Goal: Task Accomplishment & Management: Use online tool/utility

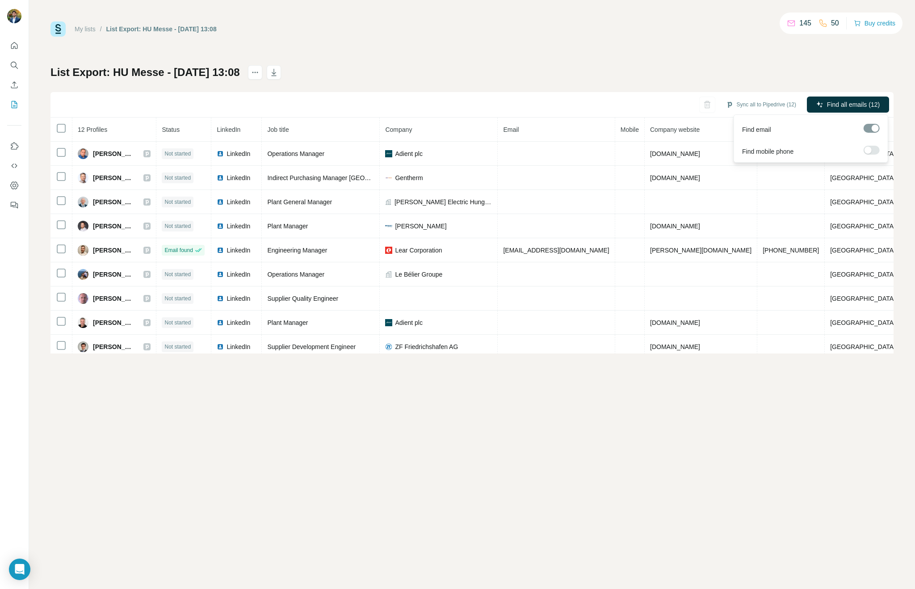
click at [854, 113] on div "Find all emails (12)" at bounding box center [848, 106] width 82 height 18
click at [854, 106] on span "Find all emails (12)" at bounding box center [853, 104] width 53 height 9
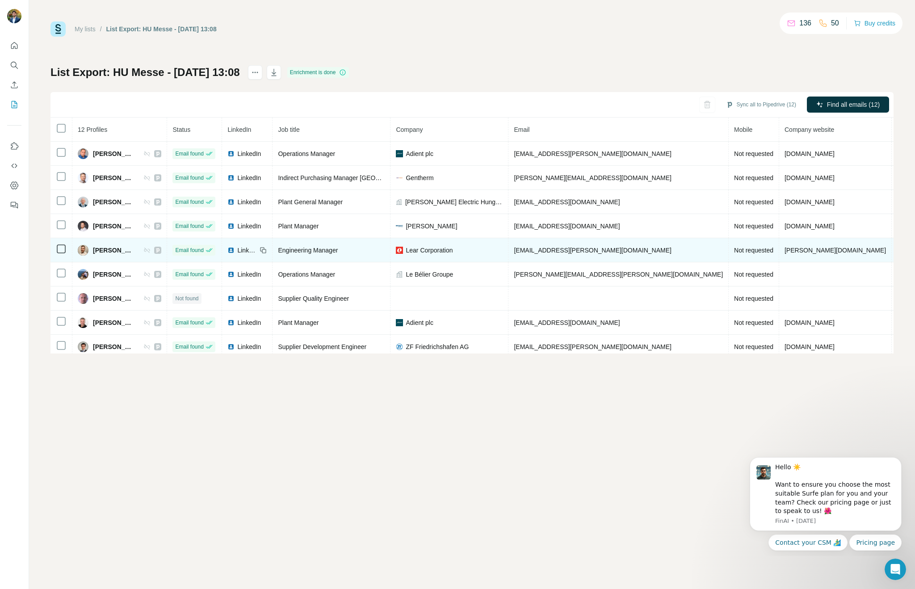
scroll to position [29, 0]
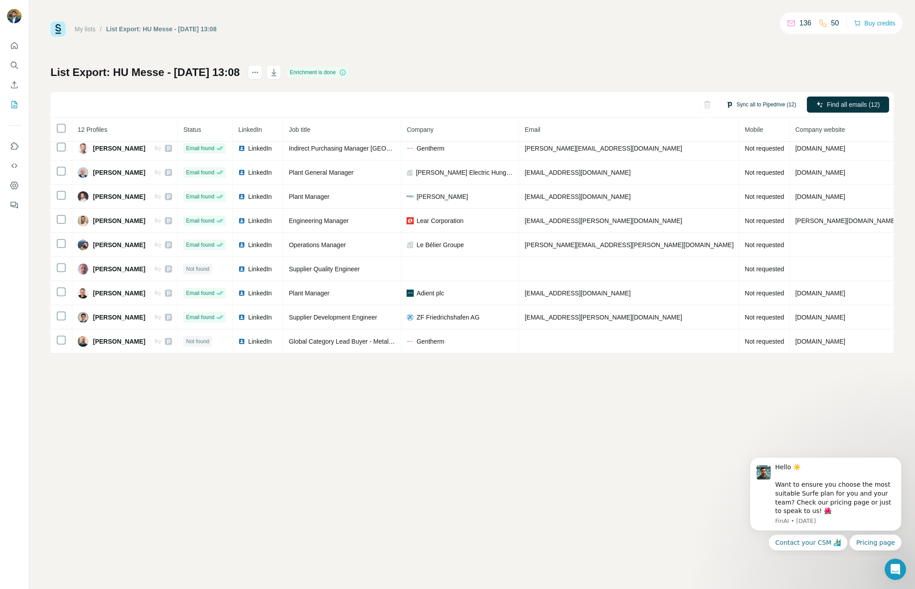
click at [760, 105] on button "Sync all to Pipedrive (12)" at bounding box center [761, 104] width 83 height 13
click at [736, 167] on button "Sync all to Pipedrive" at bounding box center [749, 172] width 99 height 18
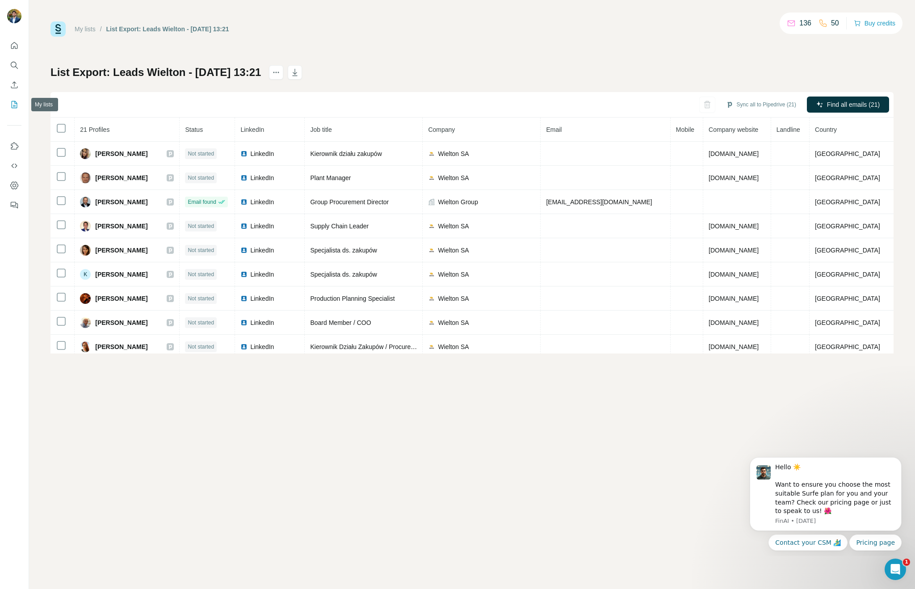
click at [17, 100] on icon "My lists" at bounding box center [14, 104] width 9 height 9
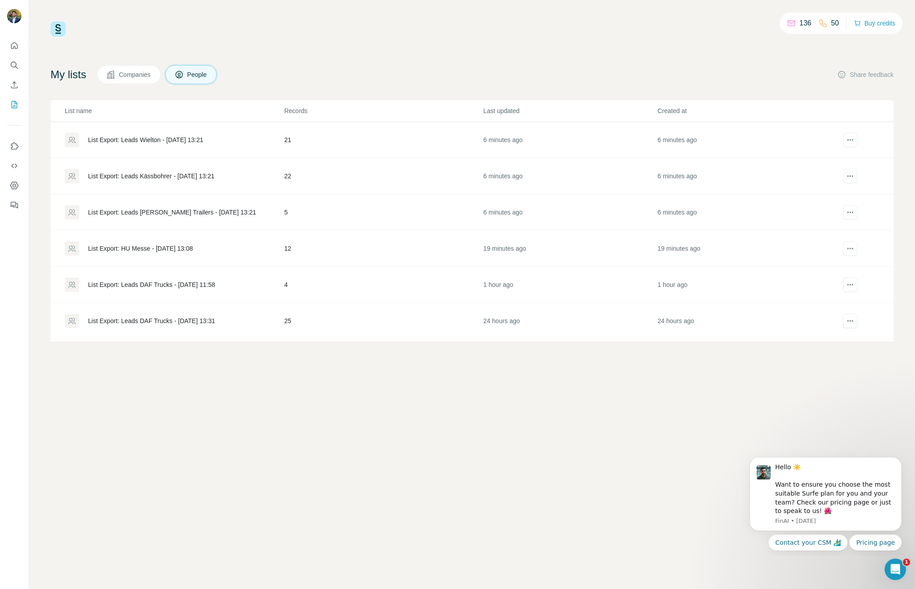
click at [118, 176] on div "List Export: Leads Kässbohrer - 30/09/2025 13:21" at bounding box center [151, 176] width 126 height 9
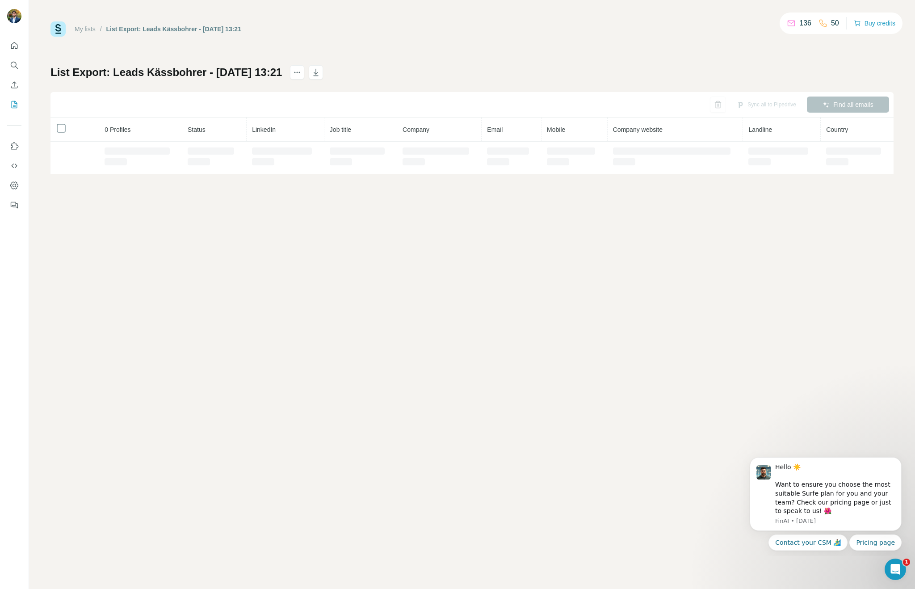
click at [67, 176] on div "My lists / List Export: Leads Kässbohrer - 30/09/2025 13:21 136 50 Buy credits …" at bounding box center [472, 294] width 886 height 589
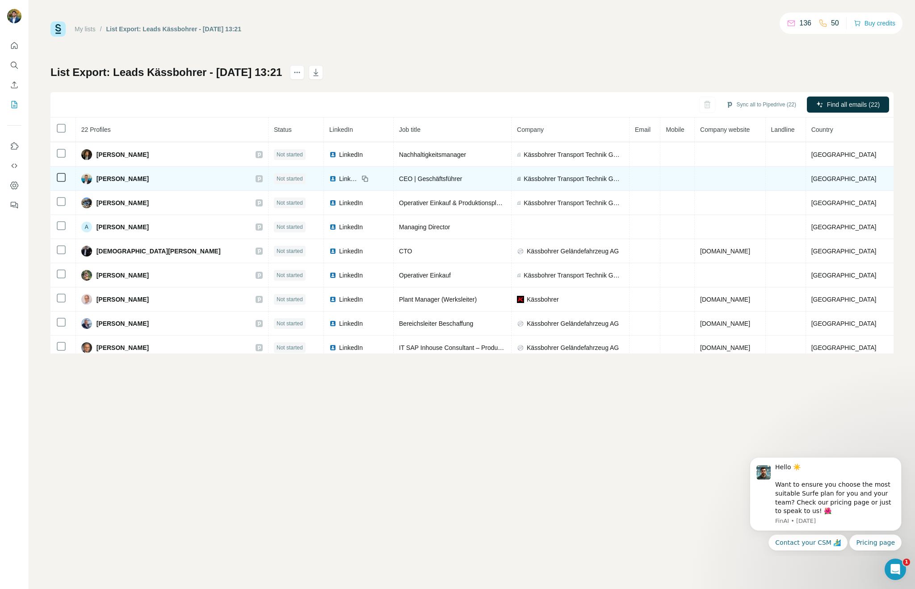
scroll to position [29, 0]
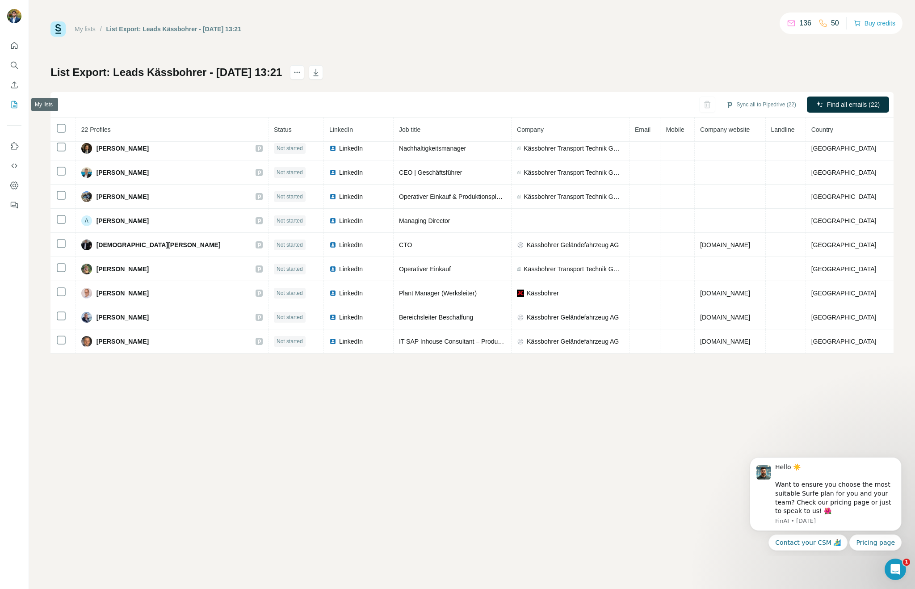
click at [14, 101] on icon "My lists" at bounding box center [15, 104] width 6 height 7
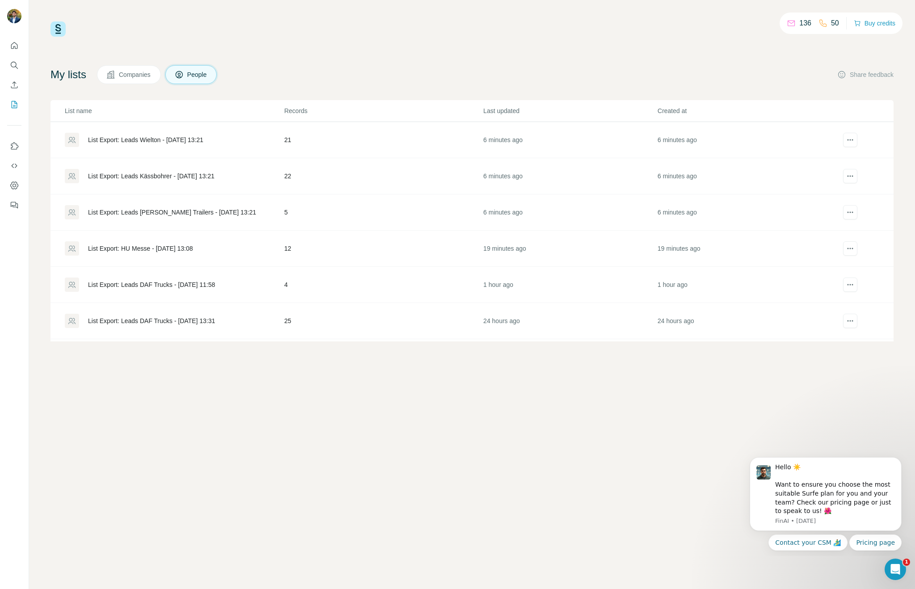
click at [194, 214] on div "List Export: Leads Kögel Trailers - 30/09/2025 13:21" at bounding box center [172, 212] width 168 height 9
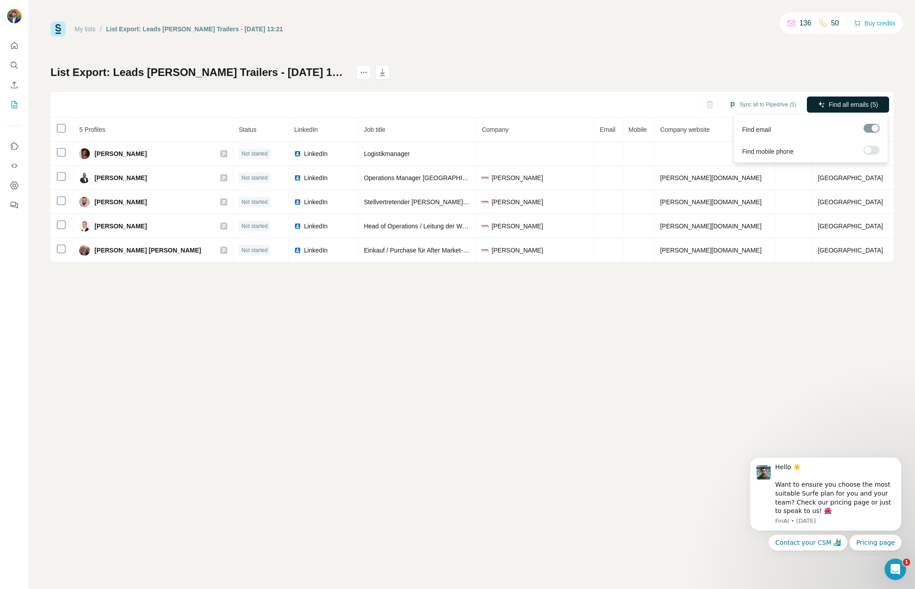
click at [821, 101] on icon "button" at bounding box center [821, 104] width 7 height 7
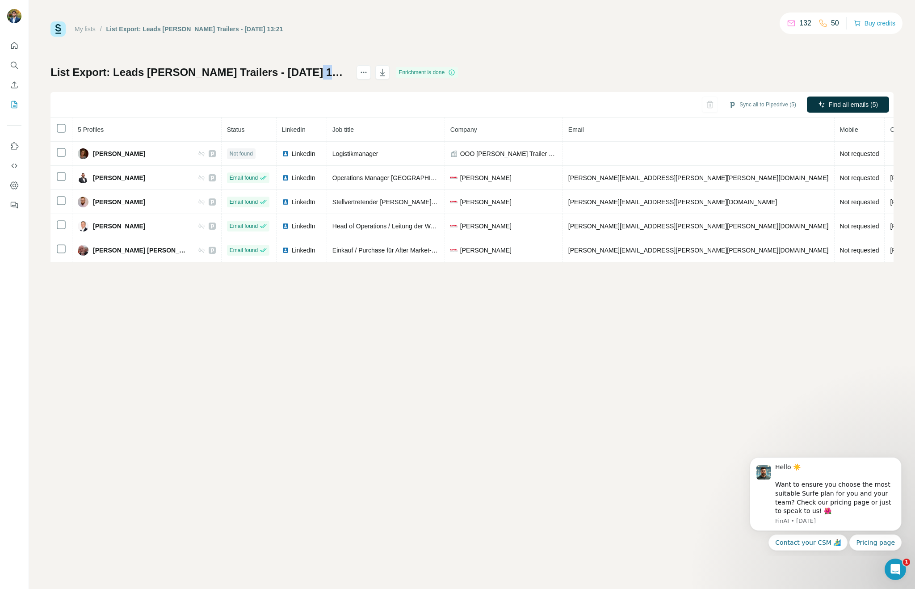
drag, startPoint x: 308, startPoint y: 75, endPoint x: 298, endPoint y: 78, distance: 9.9
click at [315, 76] on div "List Export: Leads Kögel Trailers - 30/09/2025 13:21 Enrichment is done" at bounding box center [255, 72] width 408 height 14
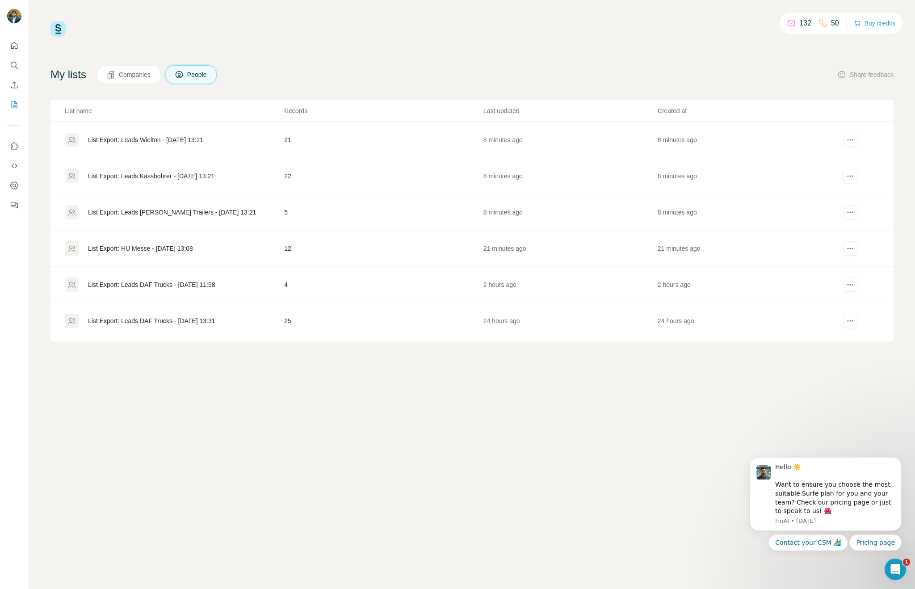
click at [187, 177] on div "List Export: Leads Kässbohrer - 30/09/2025 13:21" at bounding box center [151, 176] width 126 height 9
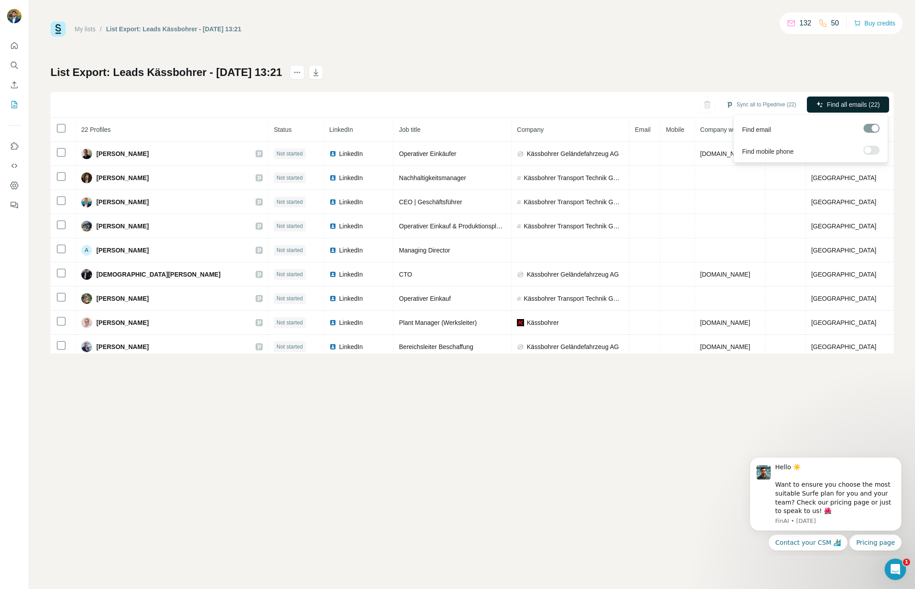
click at [879, 109] on span "Find all emails (22)" at bounding box center [853, 104] width 53 height 9
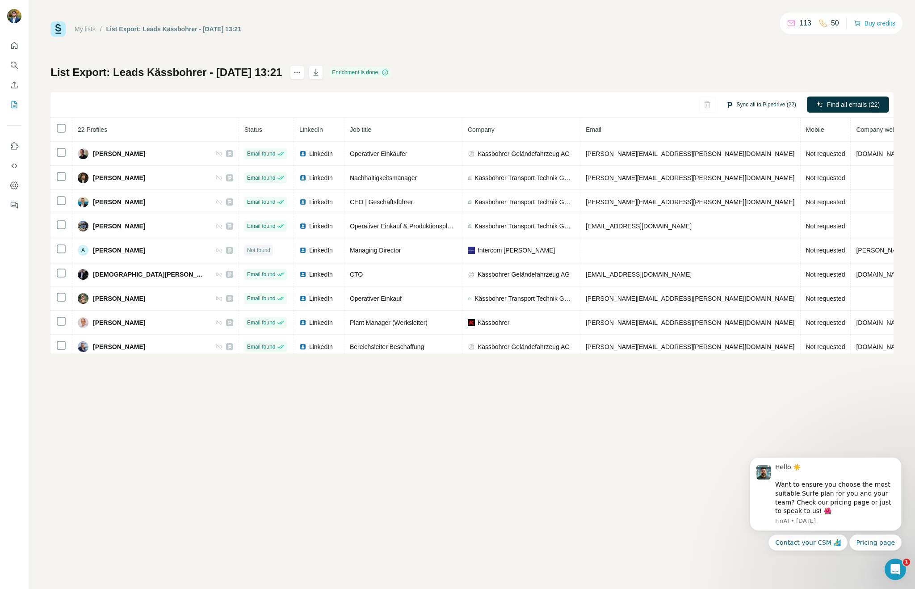
click at [763, 105] on button "Sync all to Pipedrive (22)" at bounding box center [761, 104] width 83 height 13
click at [748, 170] on button "Sync all to Pipedrive" at bounding box center [749, 172] width 99 height 18
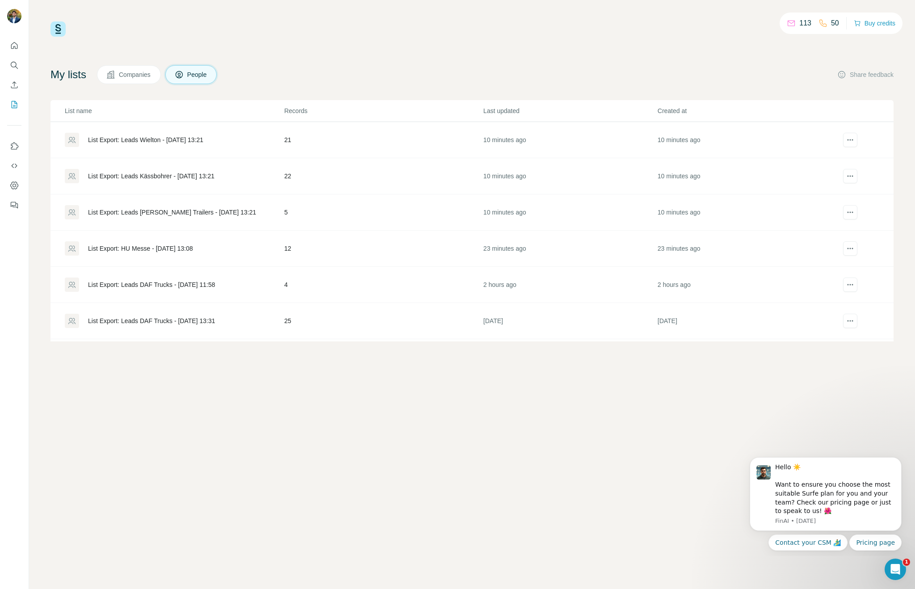
click at [215, 214] on div "List Export: Leads Kögel Trailers - 30/09/2025 13:21" at bounding box center [172, 212] width 168 height 9
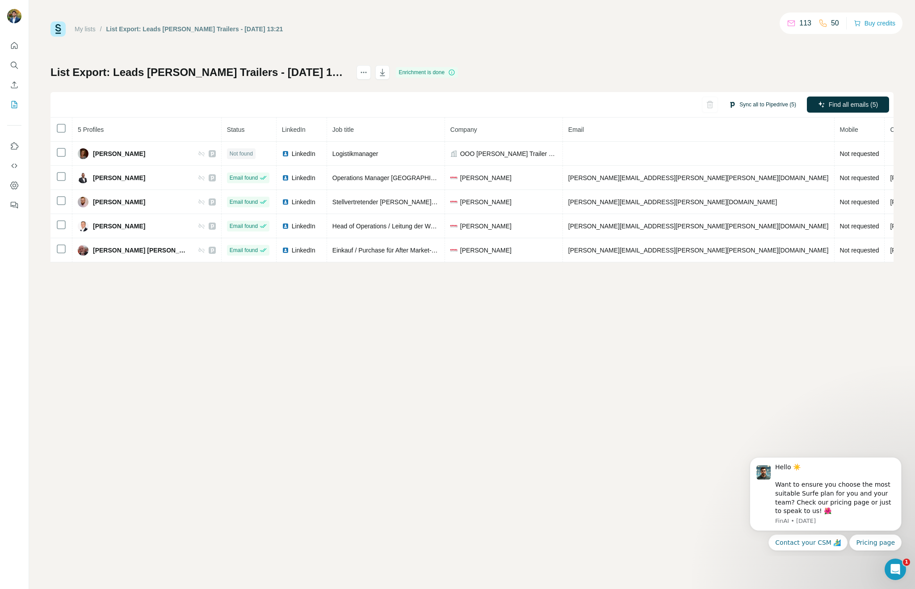
click at [757, 107] on button "Sync all to Pipedrive (5)" at bounding box center [763, 104] width 80 height 13
click at [737, 173] on button "Sync all to Pipedrive" at bounding box center [749, 172] width 99 height 18
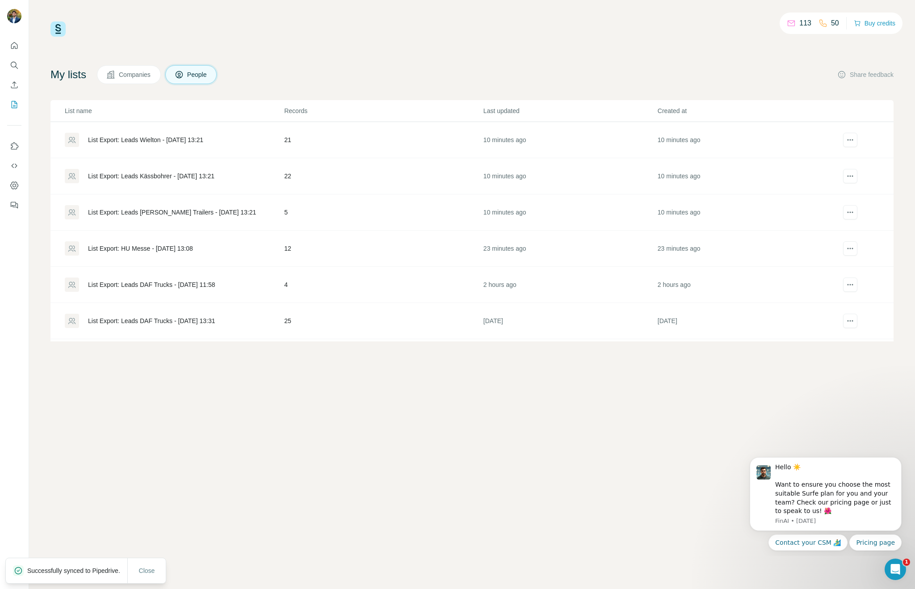
click at [200, 139] on div "List Export: Leads Wielton - 30/09/2025 13:21" at bounding box center [145, 139] width 115 height 9
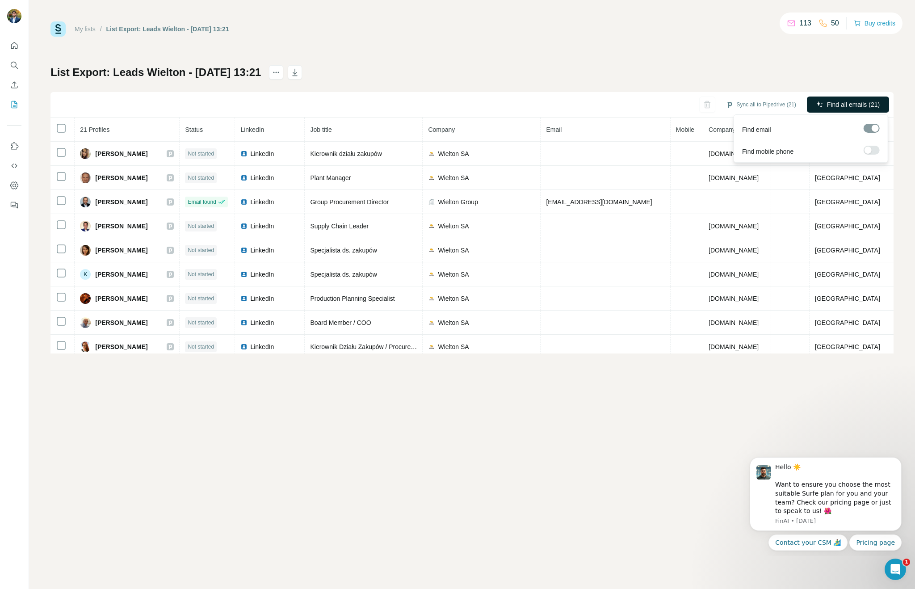
click at [847, 106] on span "Find all emails (21)" at bounding box center [853, 104] width 53 height 9
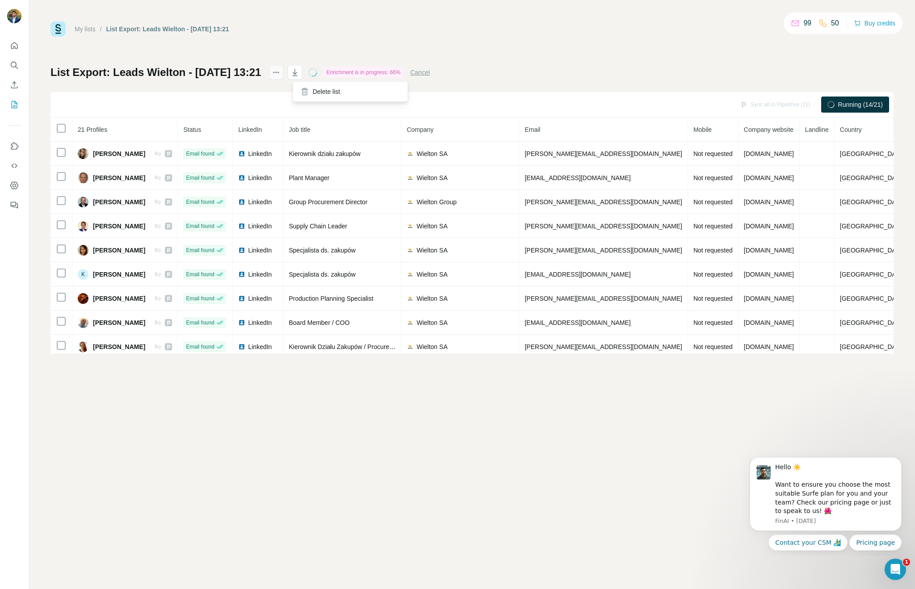
click at [281, 74] on icon "actions" at bounding box center [276, 72] width 9 height 9
click at [702, 64] on div "My lists / List Export: Leads Wielton - 30/09/2025 13:21 99 50 Buy credits List…" at bounding box center [472, 187] width 843 height 332
click at [17, 108] on icon "My lists" at bounding box center [14, 104] width 9 height 9
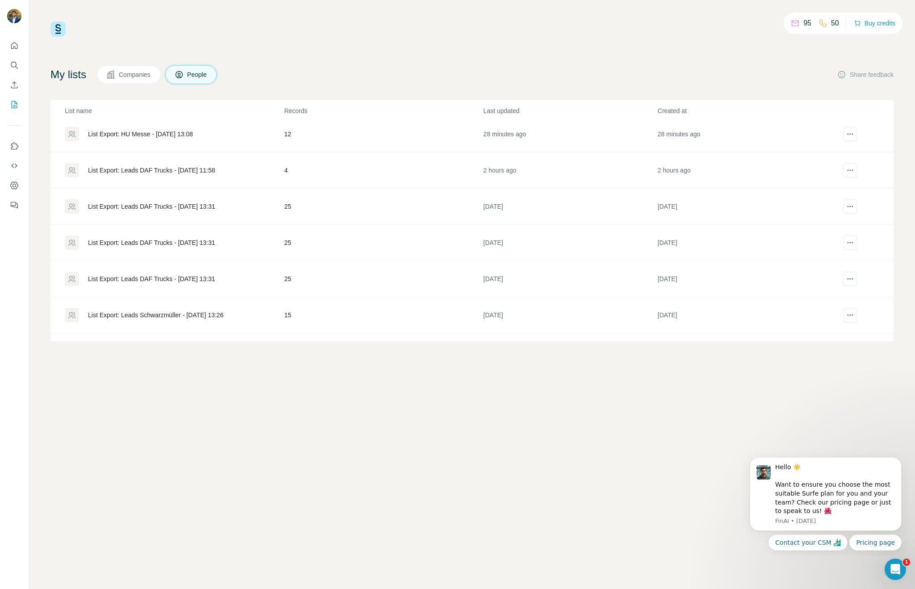
scroll to position [161, 0]
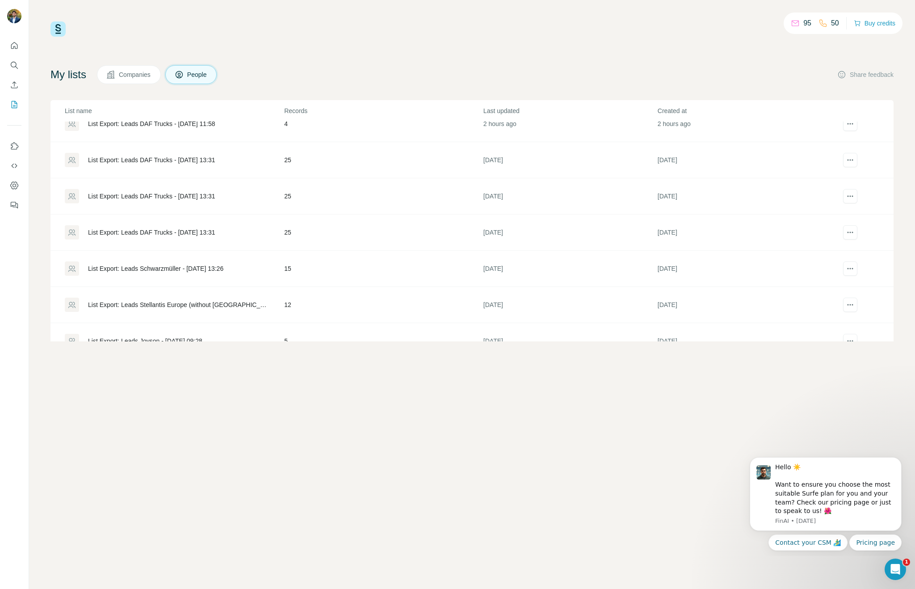
click at [170, 270] on div "List Export: Leads Schwarzmüller - 29/09/2025 13:26" at bounding box center [155, 268] width 135 height 9
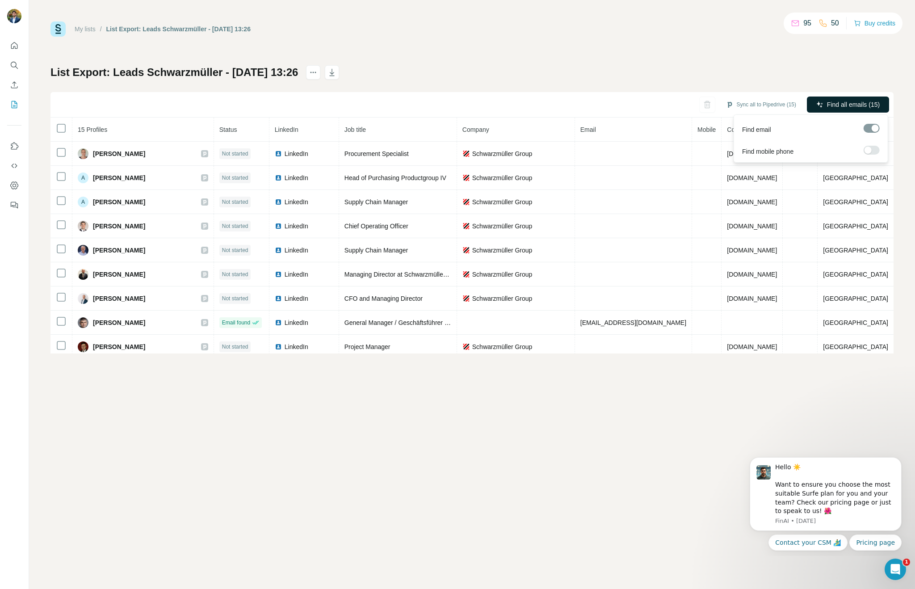
click at [842, 105] on span "Find all emails (15)" at bounding box center [853, 104] width 53 height 9
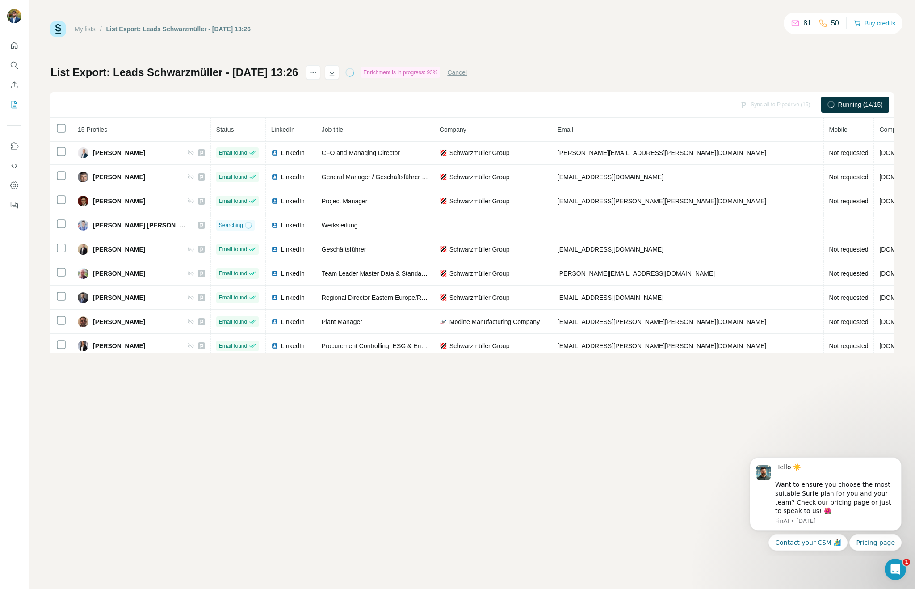
scroll to position [150, 0]
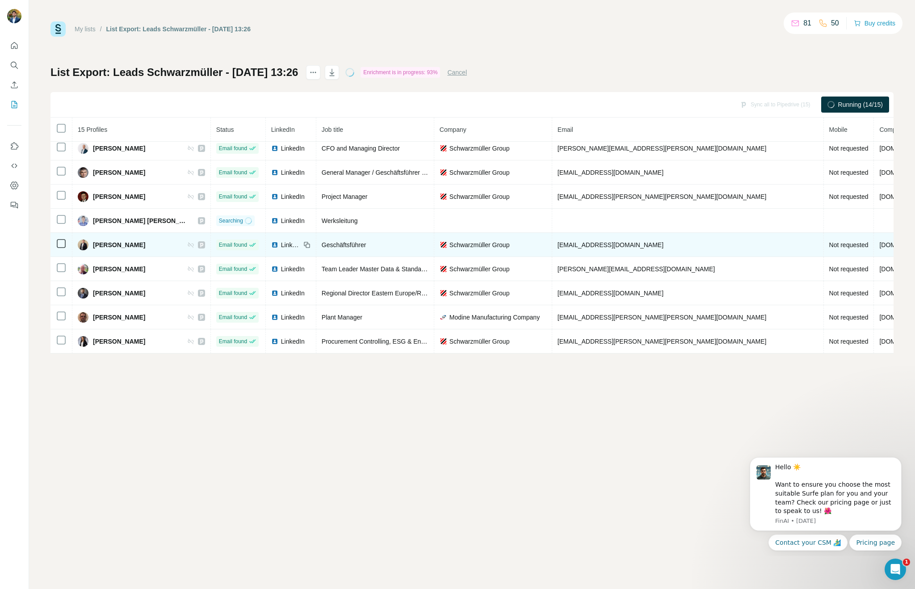
drag, startPoint x: 575, startPoint y: 247, endPoint x: 581, endPoint y: 250, distance: 7.0
click at [575, 247] on span "maik@schwarzmueller.com" at bounding box center [611, 244] width 106 height 7
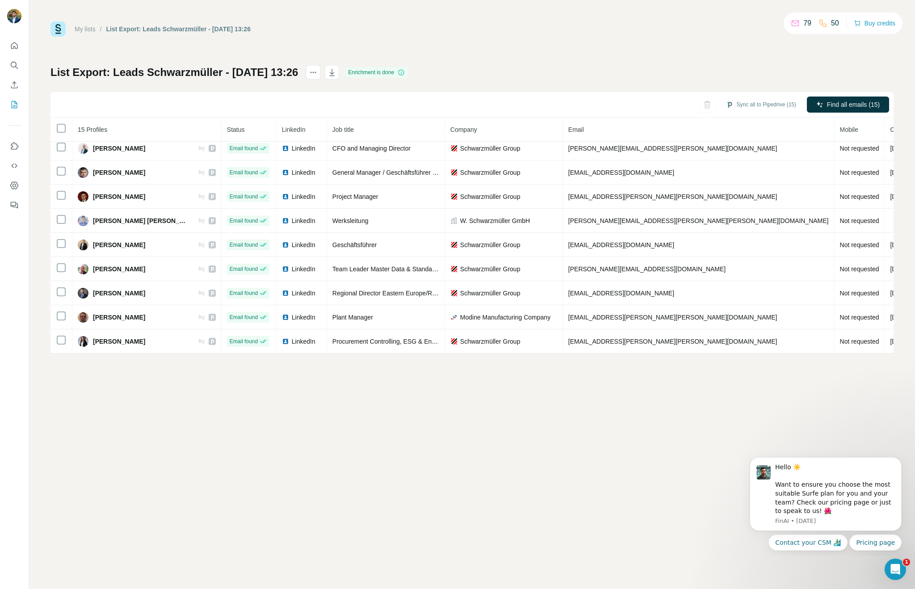
scroll to position [0, 0]
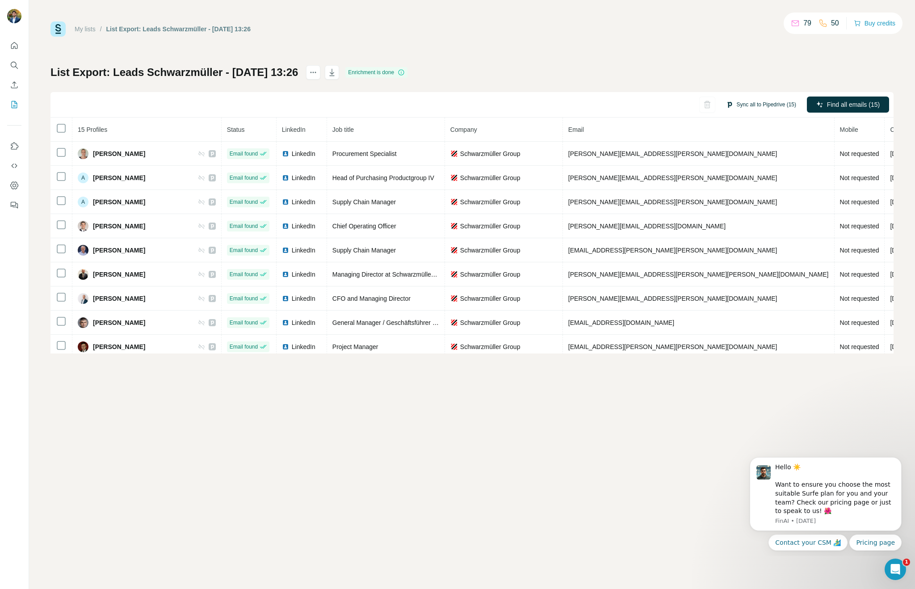
click at [767, 108] on button "Sync all to Pipedrive (15)" at bounding box center [761, 104] width 83 height 13
click at [759, 173] on button "Sync all to Pipedrive" at bounding box center [749, 172] width 99 height 18
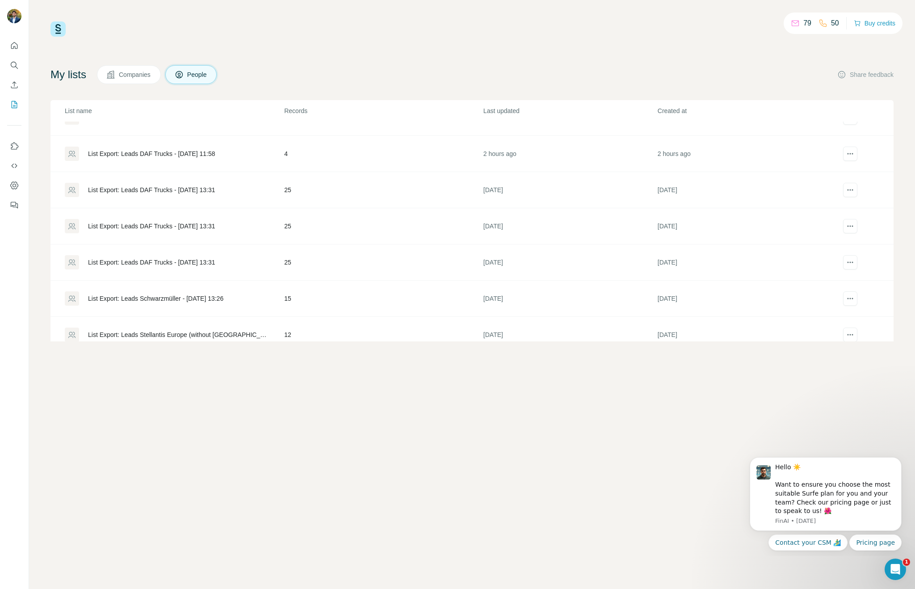
scroll to position [143, 0]
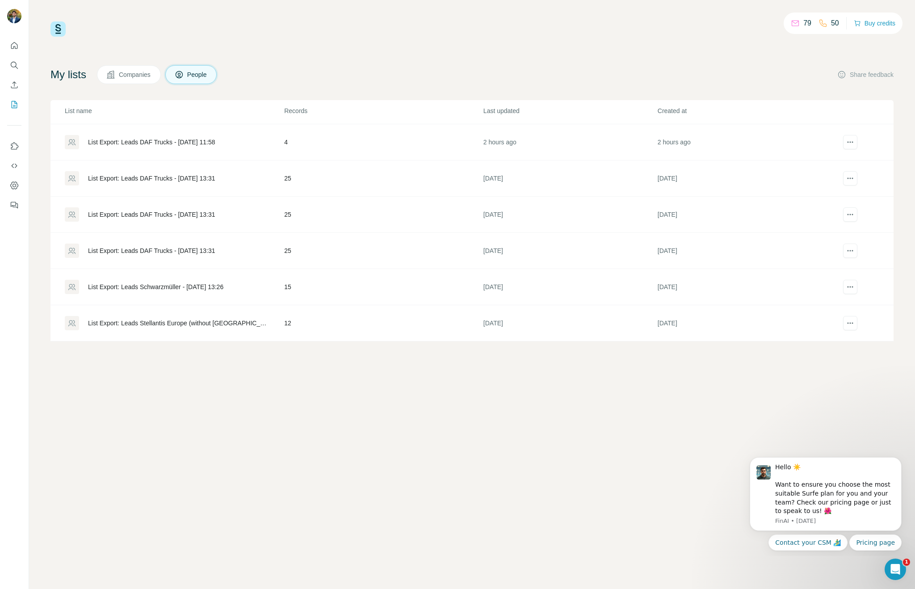
click at [196, 253] on div "List Export: Leads DAF Trucks - 29/09/2025 13:31" at bounding box center [151, 250] width 127 height 9
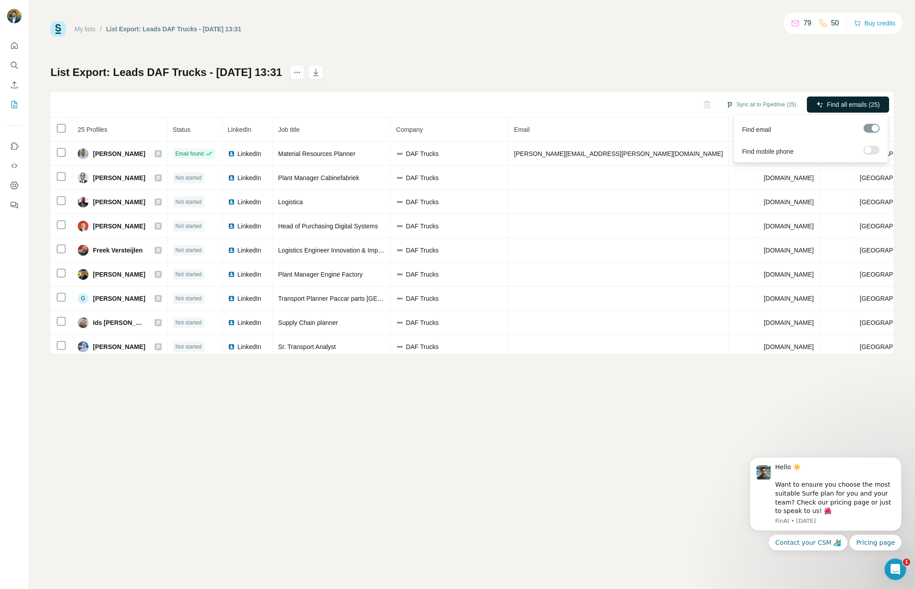
click at [820, 104] on icon "button" at bounding box center [820, 104] width 7 height 7
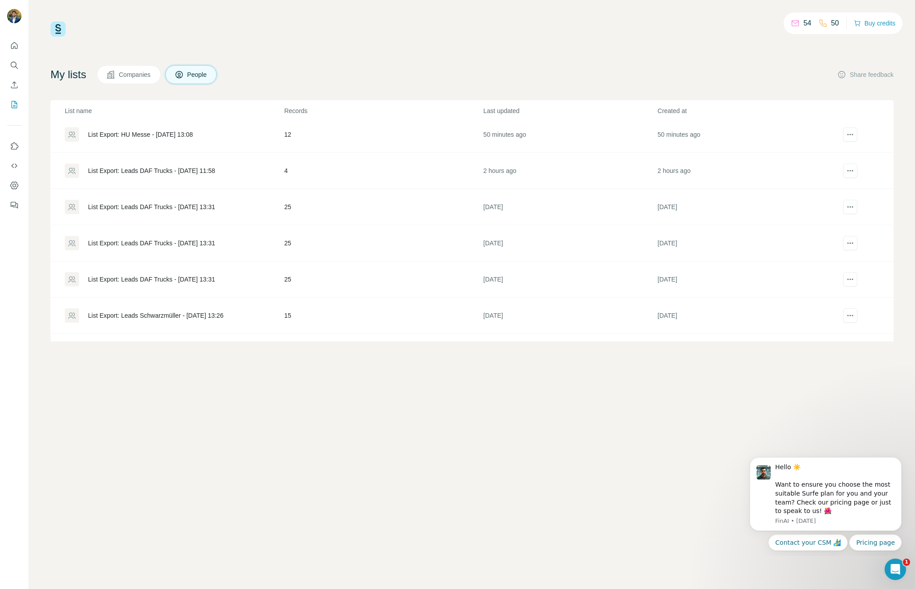
scroll to position [117, 0]
click at [123, 240] on div "List Export: Leads DAF Trucks - 29/09/2025 13:31" at bounding box center [151, 240] width 127 height 9
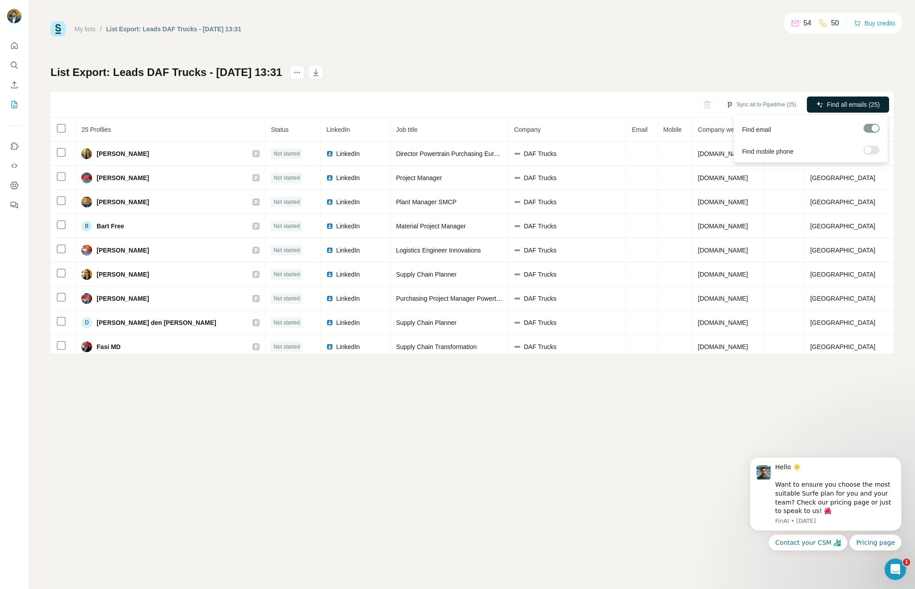
click at [844, 105] on span "Find all emails (25)" at bounding box center [853, 104] width 53 height 9
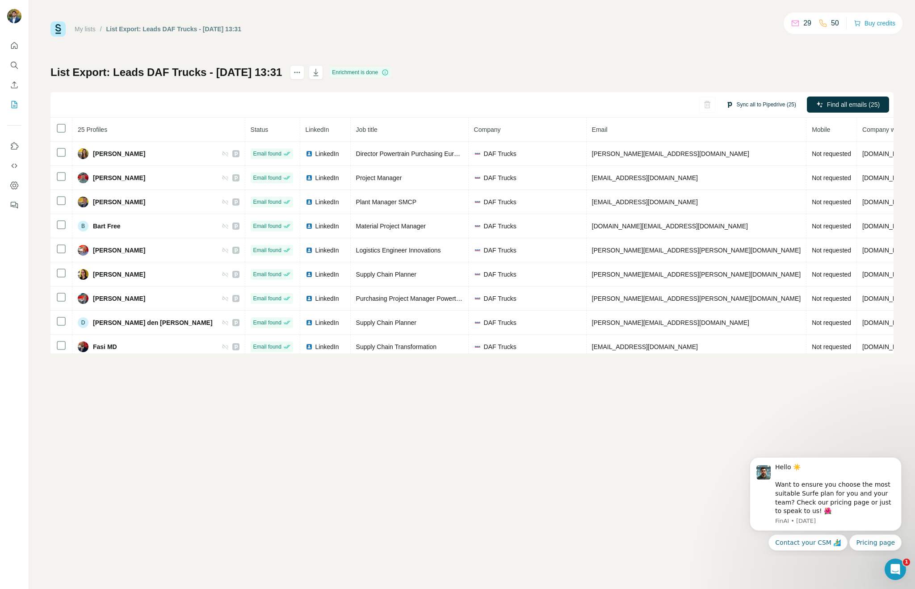
click at [767, 108] on button "Sync all to Pipedrive (25)" at bounding box center [761, 104] width 83 height 13
click at [743, 173] on button "Sync all to Pipedrive" at bounding box center [749, 172] width 99 height 18
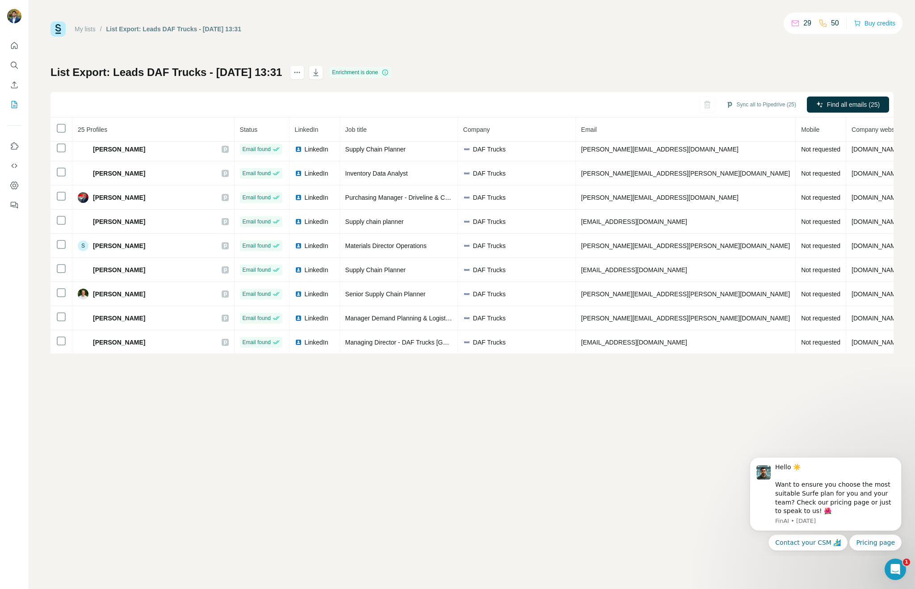
scroll to position [392, 0]
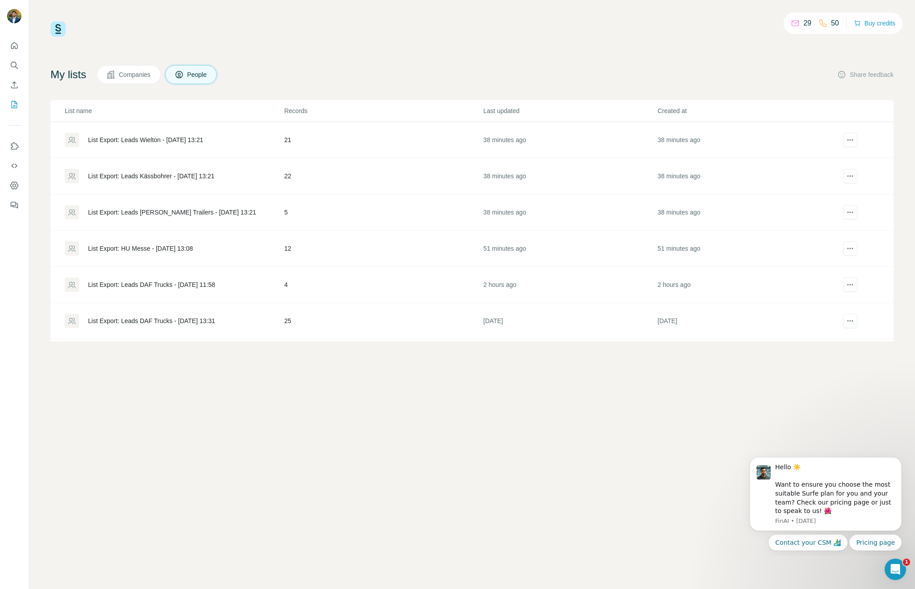
scroll to position [139, 0]
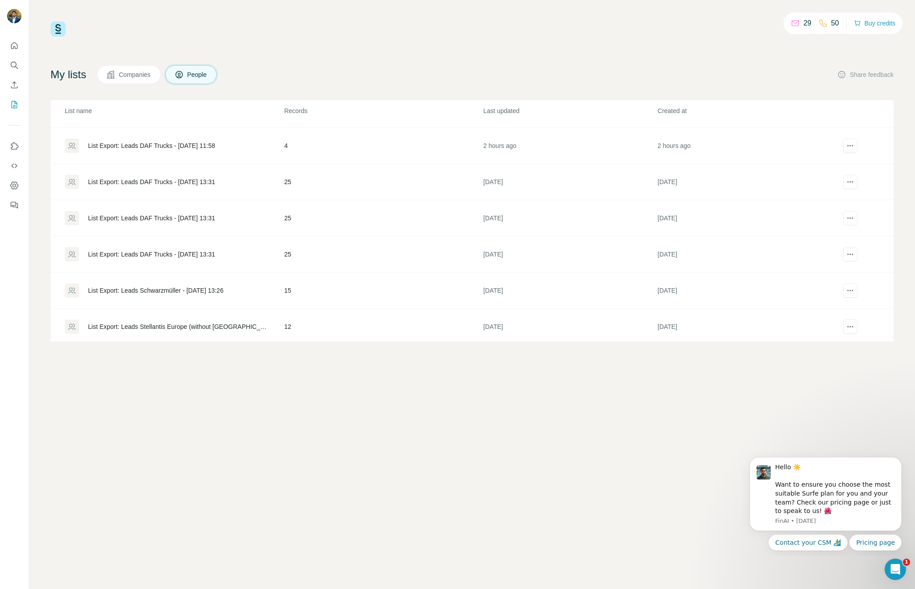
click at [77, 182] on div at bounding box center [72, 182] width 14 height 14
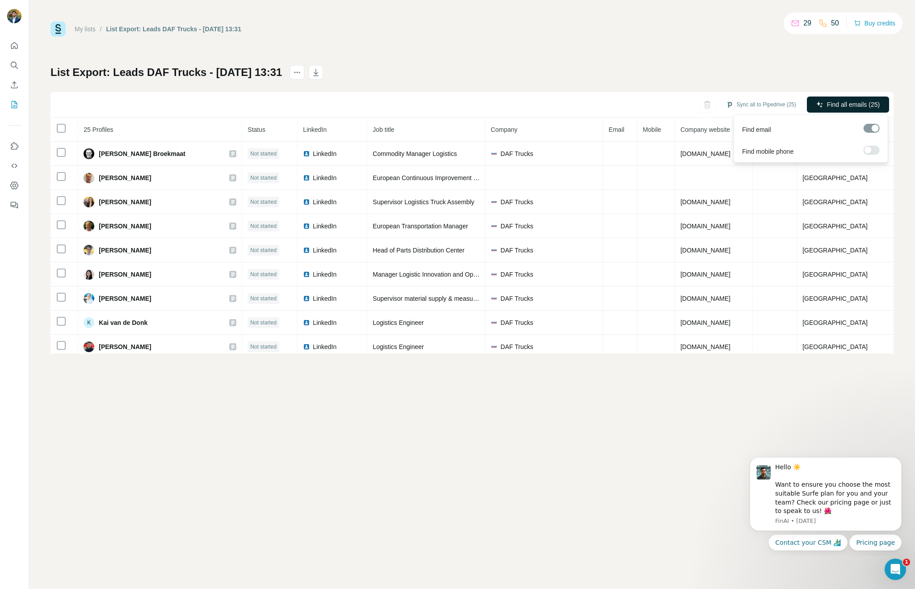
click at [833, 110] on button "Find all emails (25)" at bounding box center [848, 105] width 82 height 16
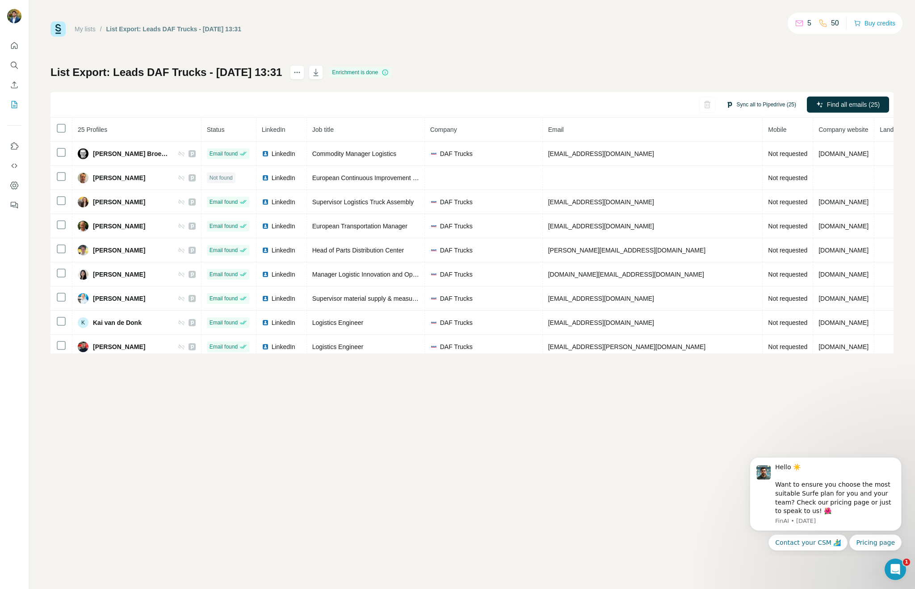
click at [767, 110] on button "Sync all to Pipedrive (25)" at bounding box center [761, 104] width 83 height 13
click at [733, 176] on button "Sync all to Pipedrive" at bounding box center [749, 172] width 99 height 18
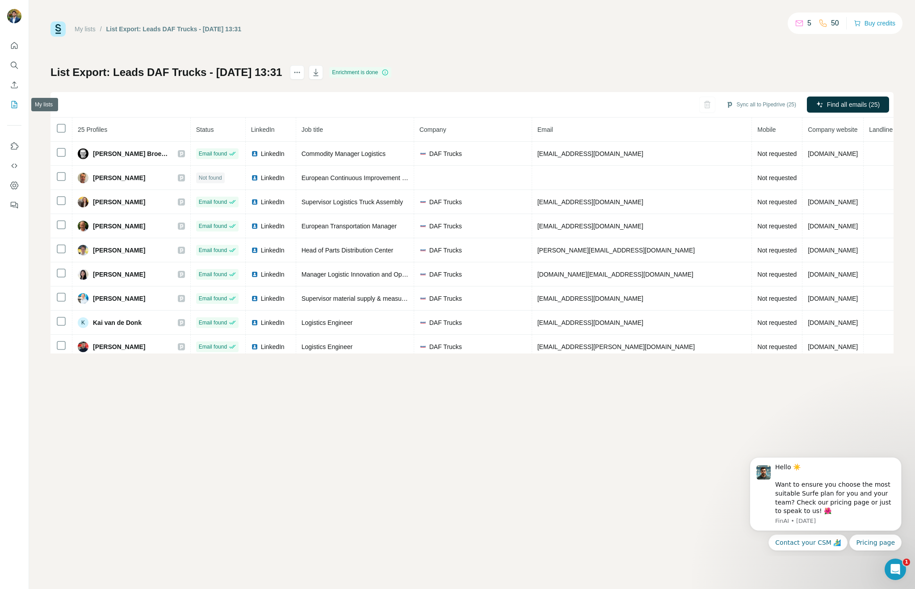
click at [15, 108] on icon "My lists" at bounding box center [15, 104] width 6 height 7
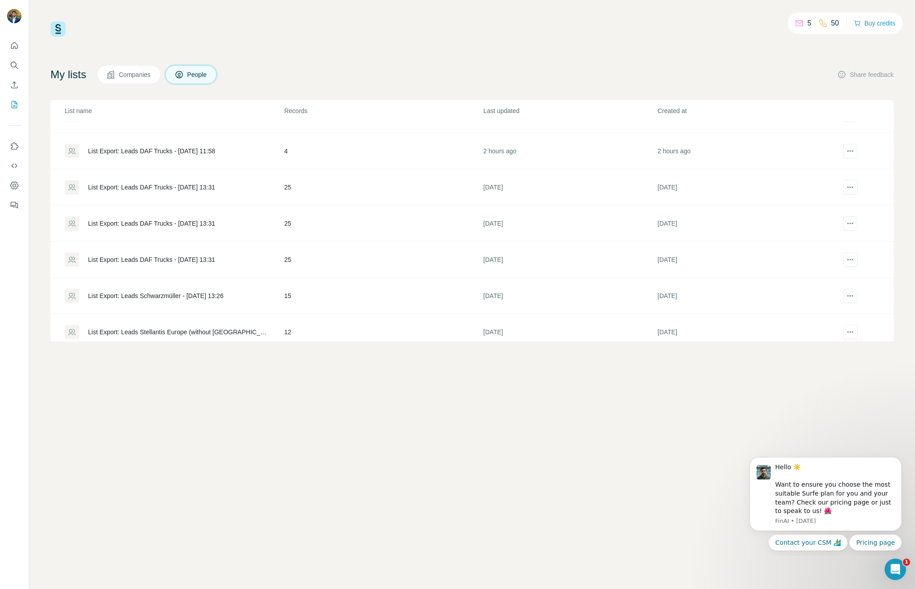
scroll to position [118, 0]
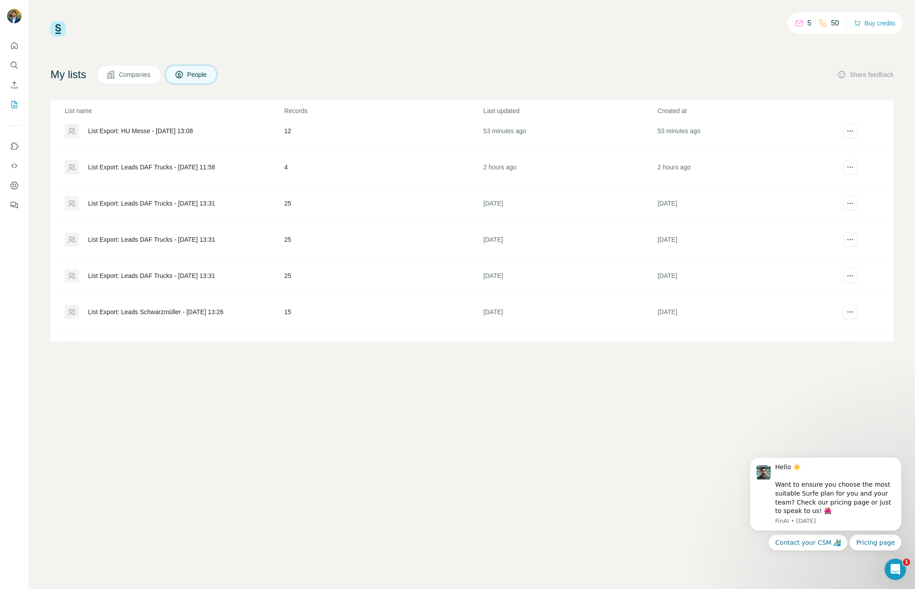
click at [85, 202] on div "List Export: Leads DAF Trucks - 29/09/2025 13:31" at bounding box center [174, 203] width 219 height 14
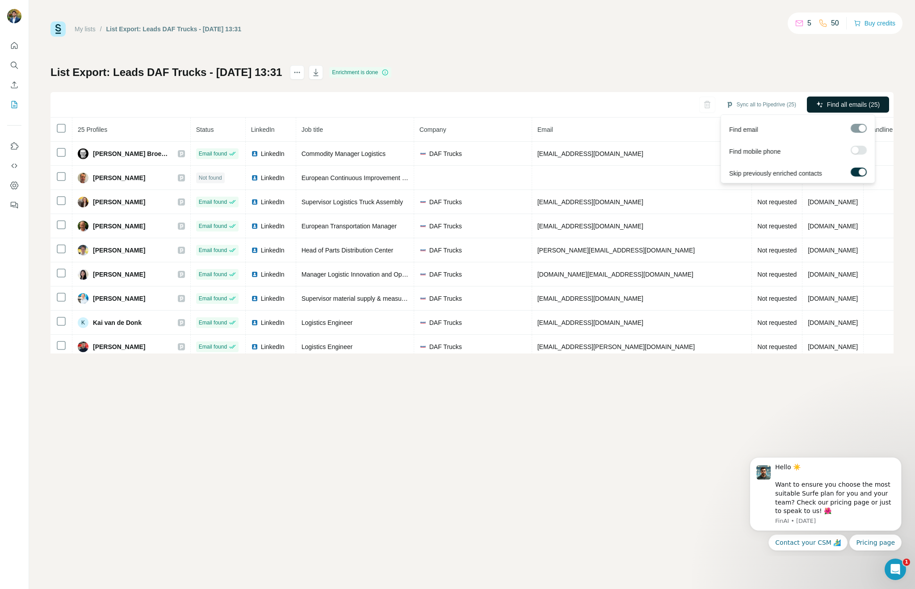
click at [846, 106] on span "Find all emails (25)" at bounding box center [853, 104] width 53 height 9
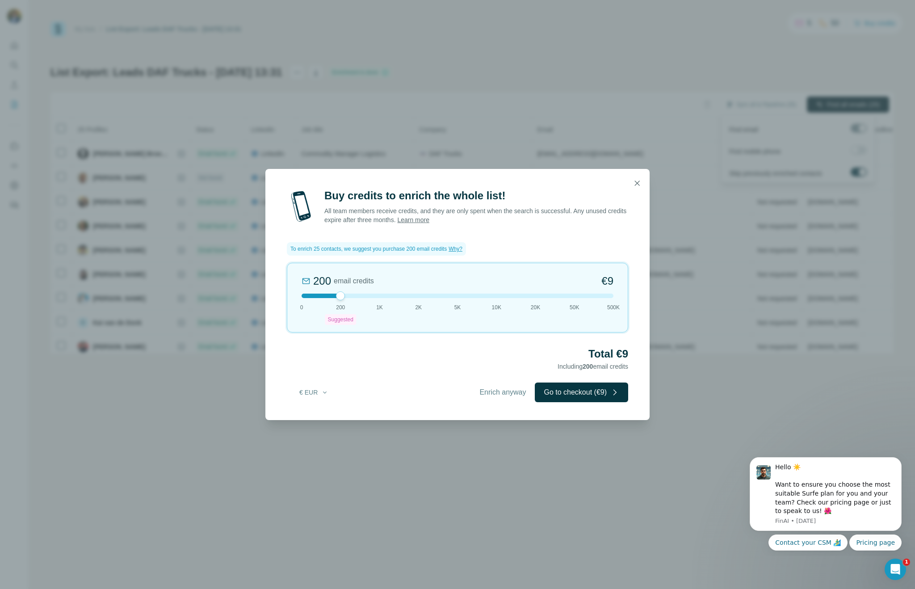
click at [649, 182] on div at bounding box center [457, 183] width 384 height 29
click at [646, 182] on div at bounding box center [457, 183] width 384 height 29
click at [639, 184] on icon "button" at bounding box center [637, 183] width 9 height 9
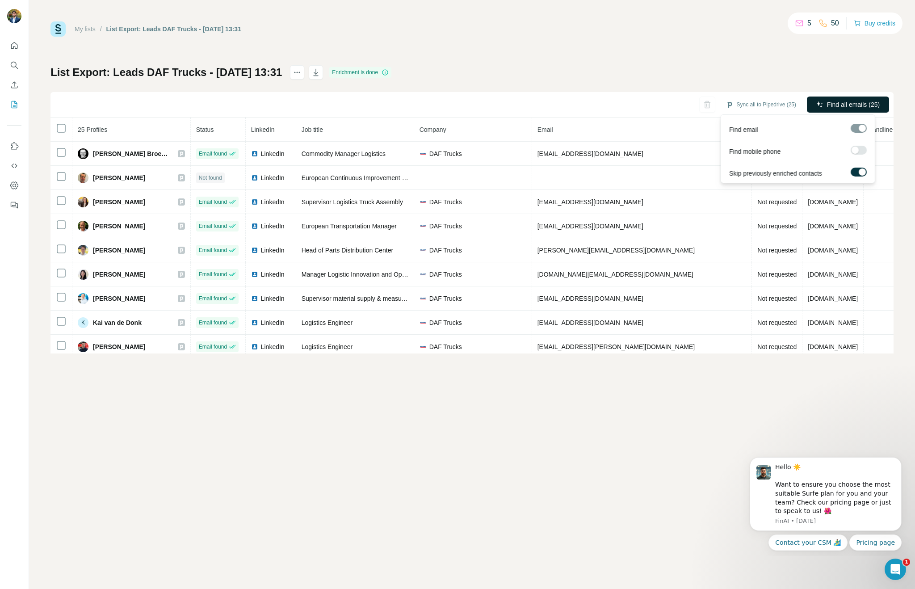
click at [87, 29] on link "My lists" at bounding box center [85, 28] width 21 height 7
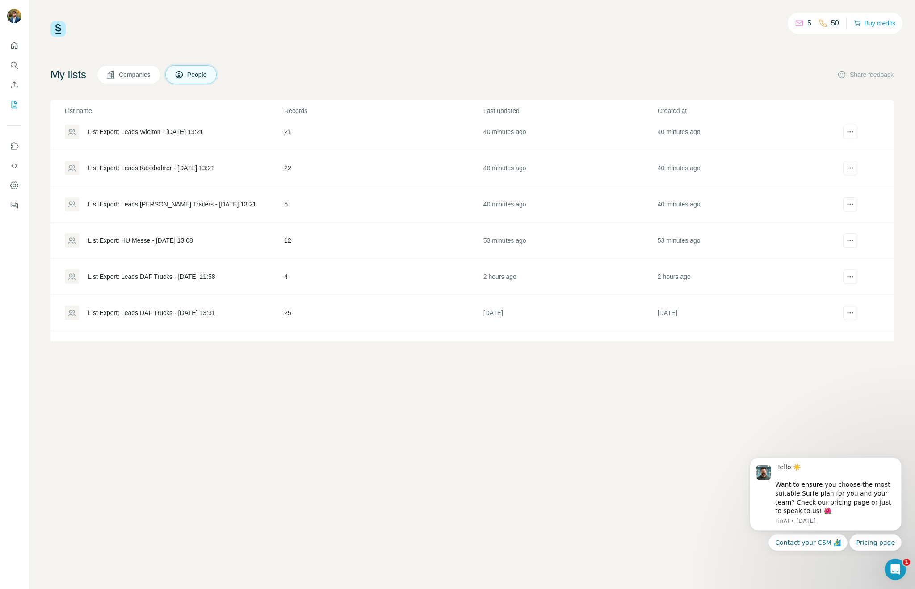
scroll to position [19, 0]
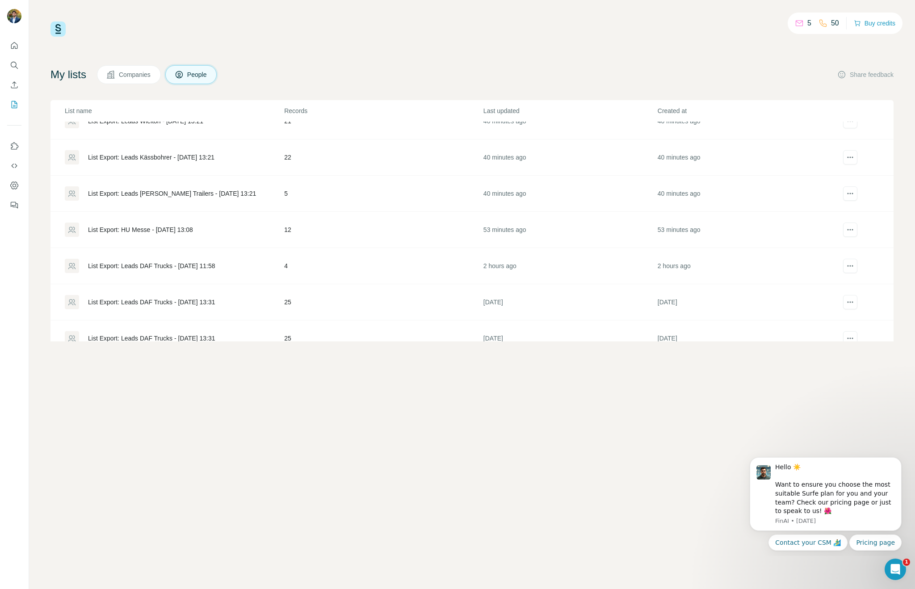
click at [215, 267] on div "List Export: Leads DAF Trucks - 30/09/2025 11:58" at bounding box center [151, 265] width 127 height 9
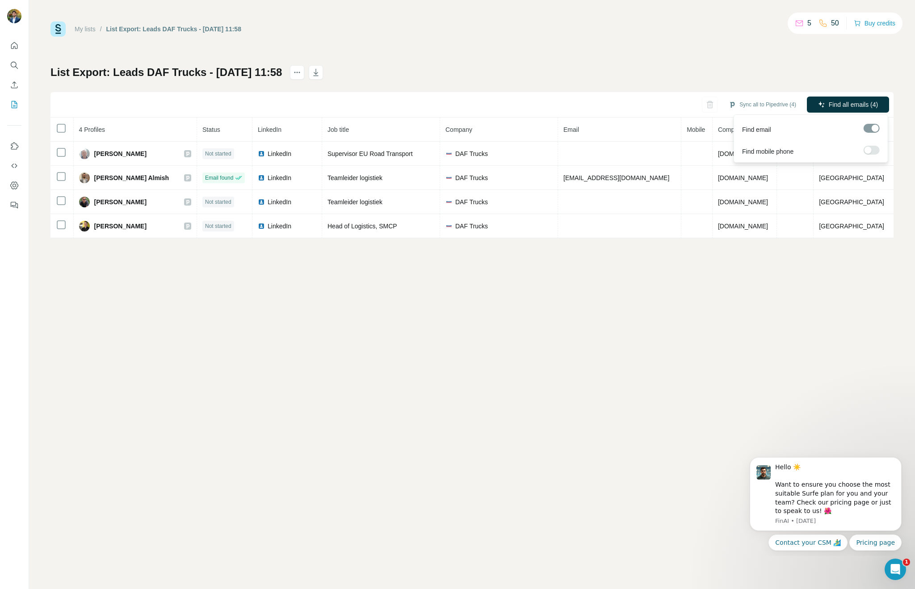
drag, startPoint x: 845, startPoint y: 101, endPoint x: 839, endPoint y: 105, distance: 7.6
click at [845, 100] on span "Find all emails (4)" at bounding box center [853, 104] width 49 height 9
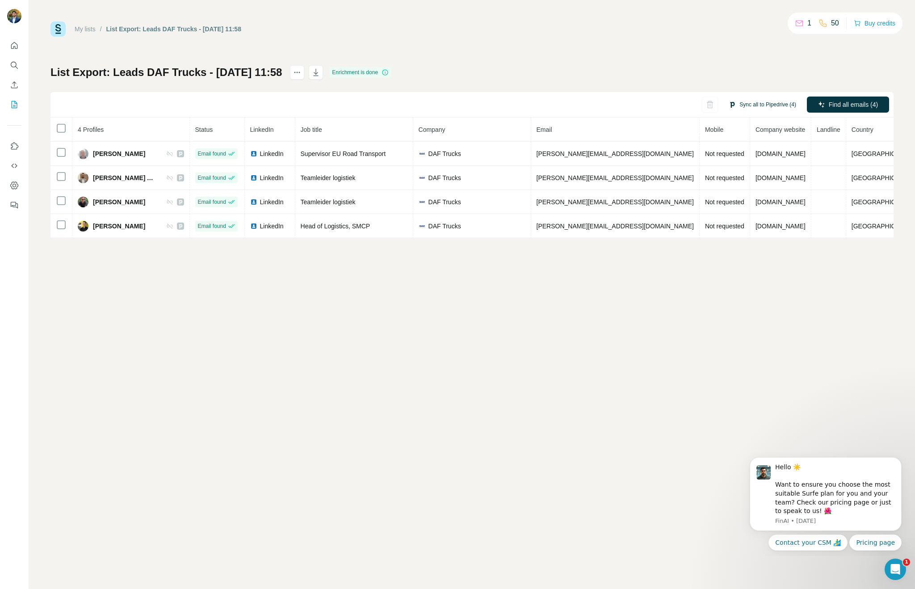
click at [778, 101] on button "Sync all to Pipedrive (4)" at bounding box center [763, 104] width 80 height 13
click at [770, 167] on button "Sync all to Pipedrive" at bounding box center [749, 172] width 99 height 18
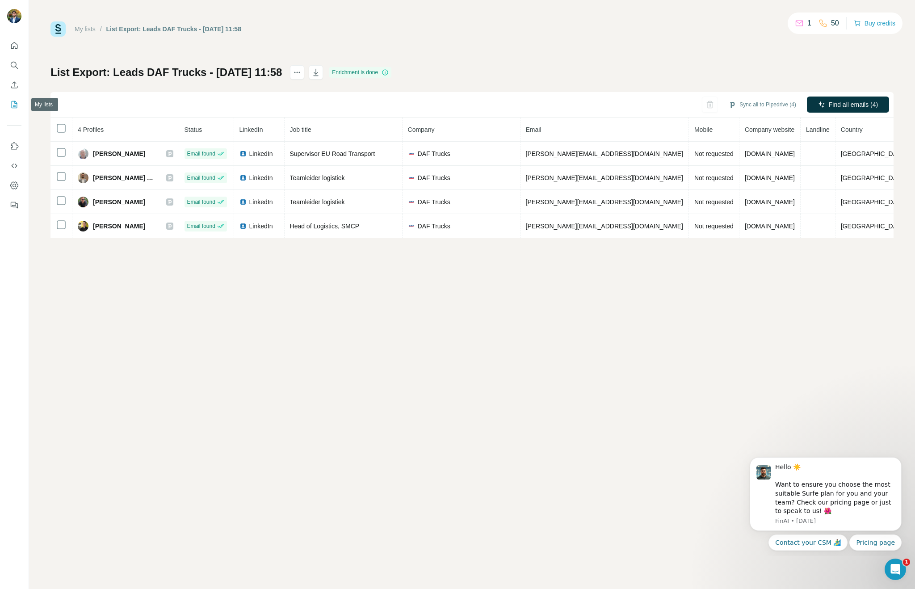
click at [16, 110] on button "My lists" at bounding box center [14, 105] width 14 height 16
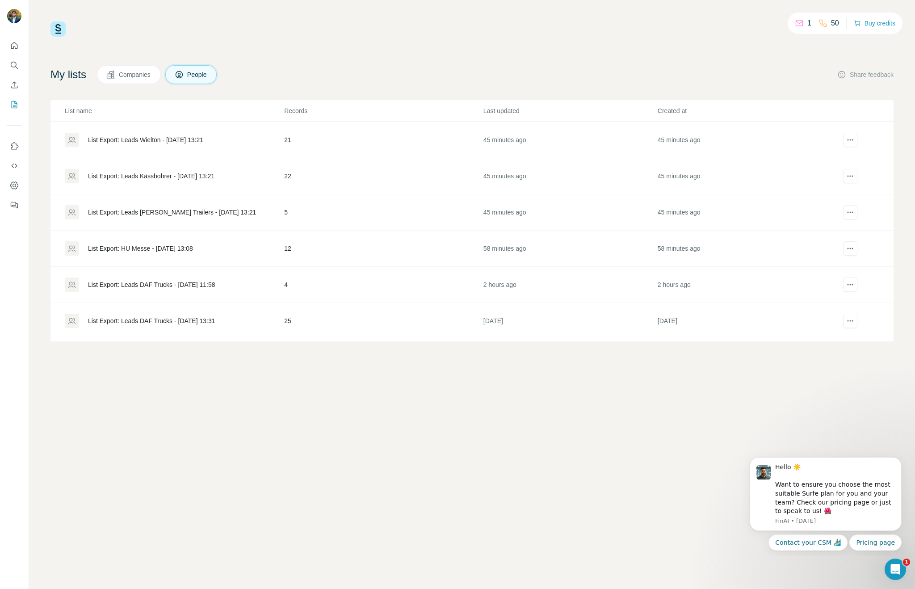
click at [164, 140] on div "List Export: Leads Wielton - 30/09/2025 13:21" at bounding box center [145, 139] width 115 height 9
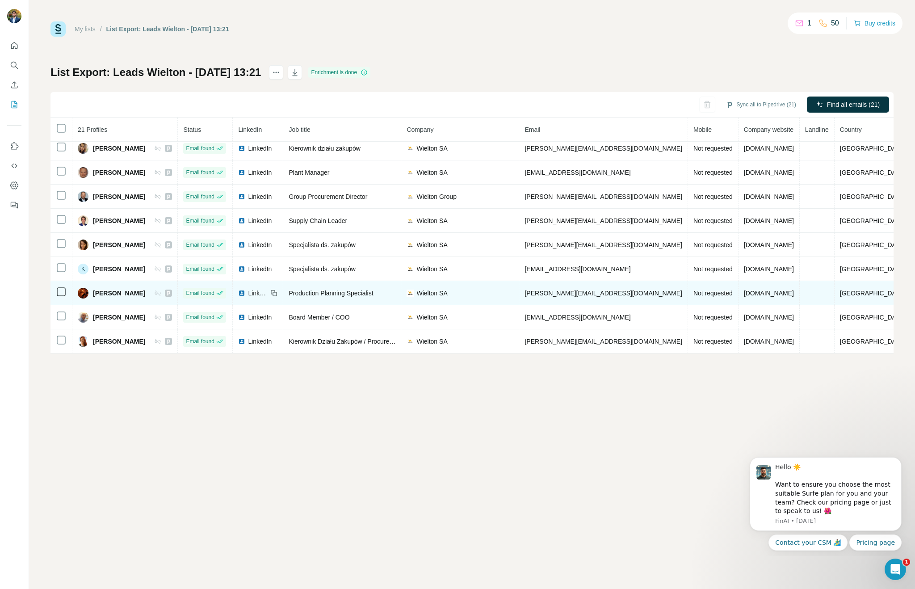
scroll to position [29, 0]
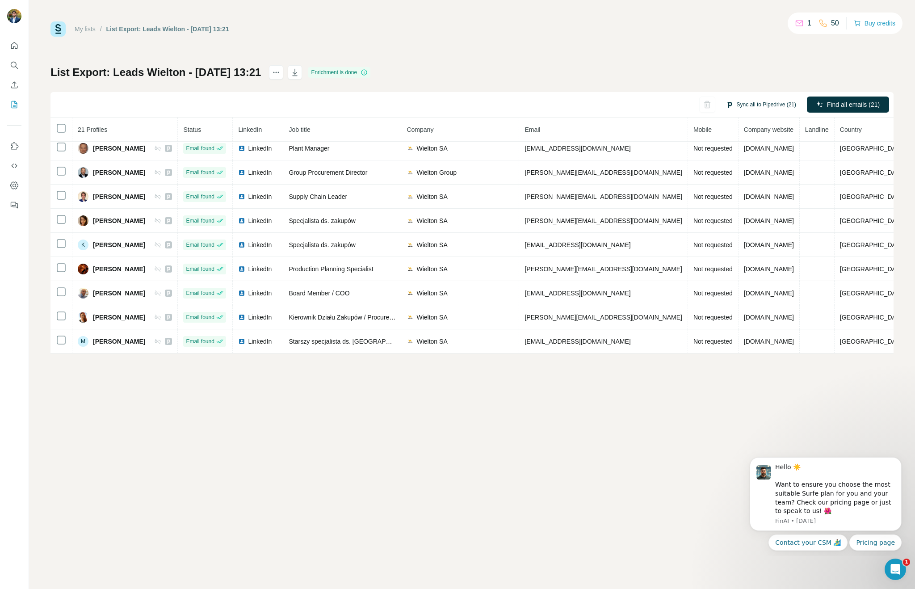
click at [766, 104] on button "Sync all to Pipedrive (21)" at bounding box center [761, 104] width 83 height 13
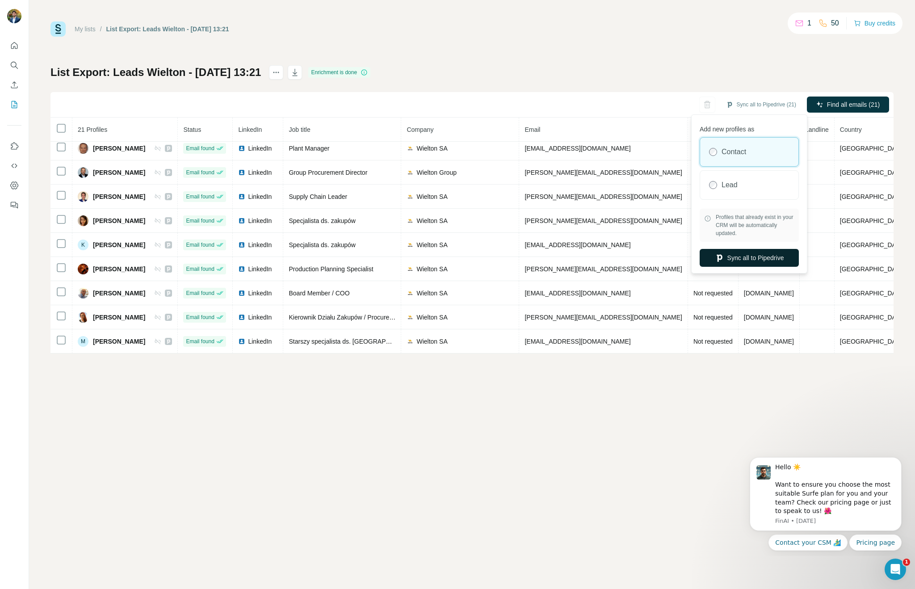
click at [733, 257] on button "Sync all to Pipedrive" at bounding box center [749, 258] width 99 height 18
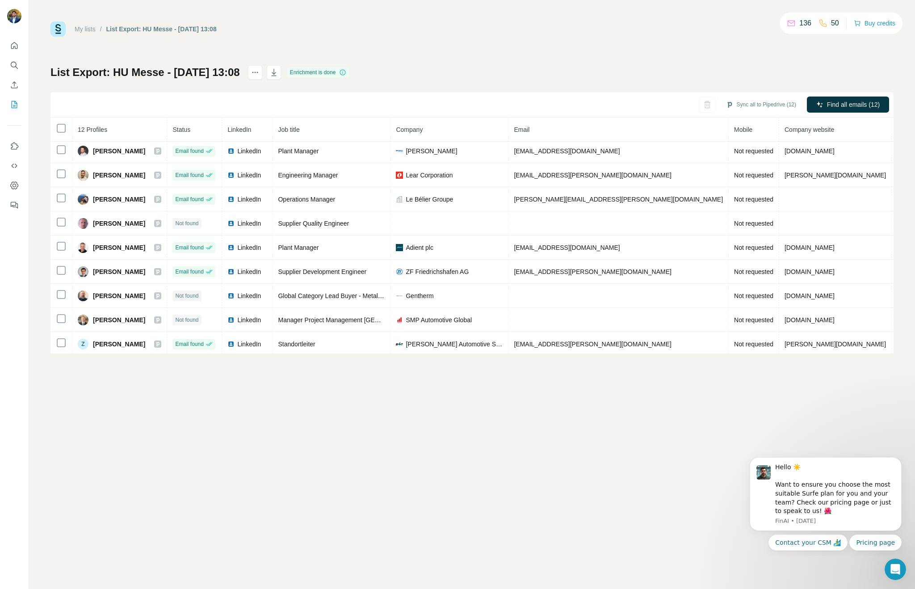
scroll to position [78, 0]
